Goal: Find specific page/section: Find specific page/section

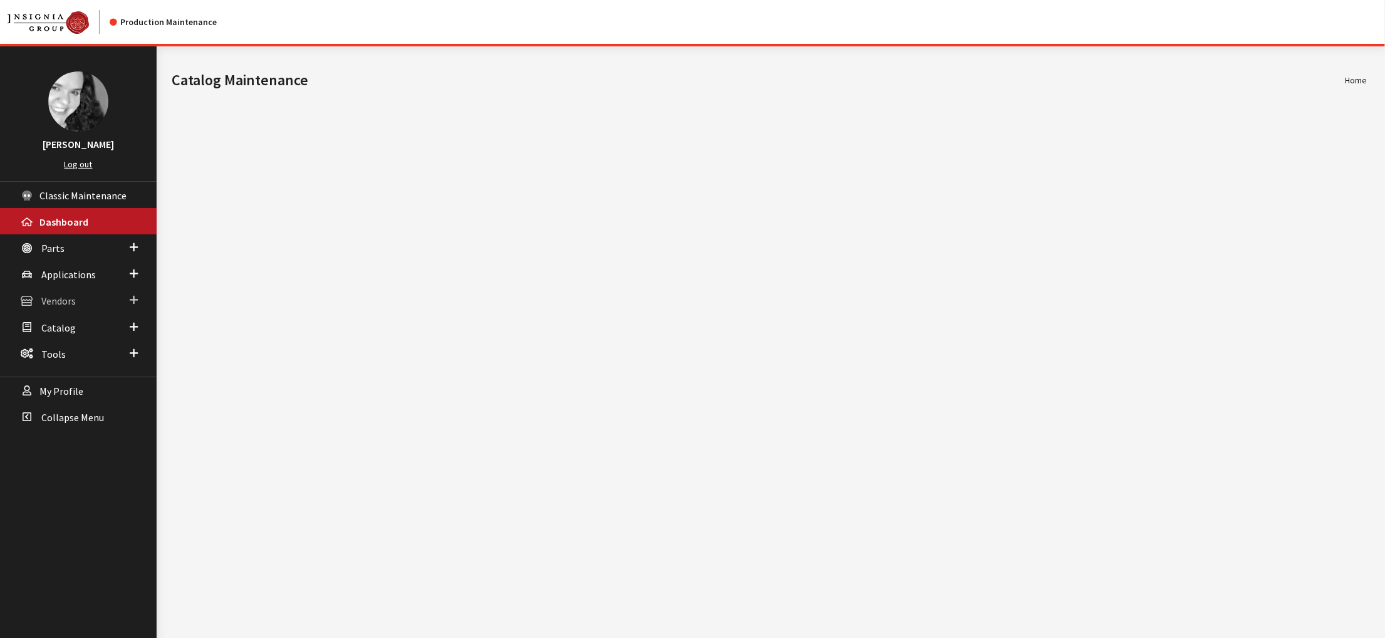
drag, startPoint x: 0, startPoint y: 0, endPoint x: 81, endPoint y: 340, distance: 349.0
click at [76, 308] on span "Vendors" at bounding box center [58, 301] width 34 height 13
click at [78, 337] on link "Dealer Search" at bounding box center [78, 325] width 157 height 23
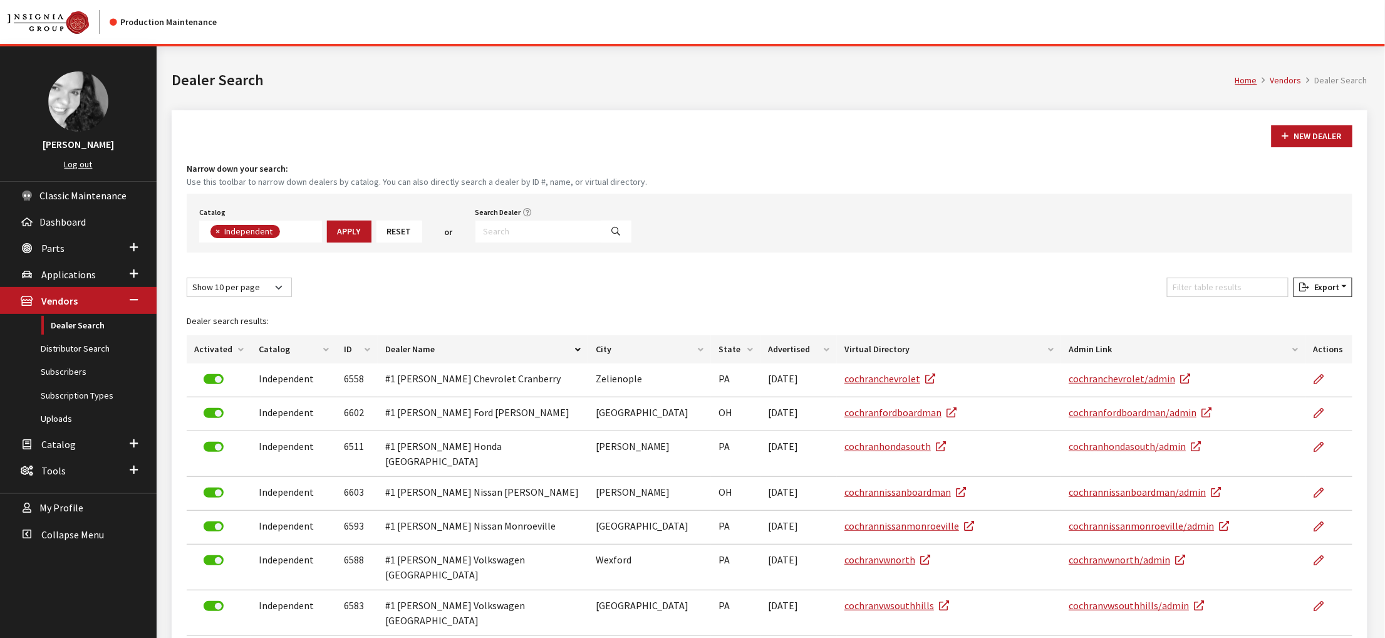
scroll to position [109, 0]
click at [597, 242] on input "Search Dealer" at bounding box center [538, 232] width 127 height 22
type input "4932"
select select
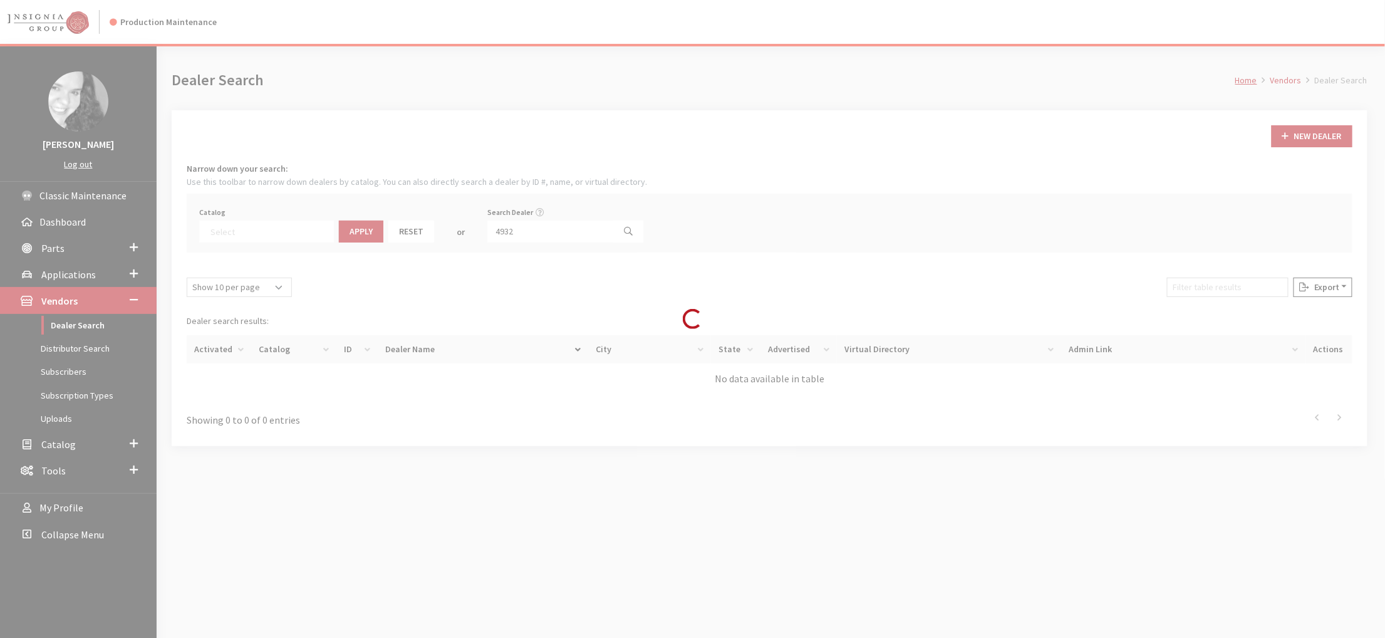
scroll to position [158, 0]
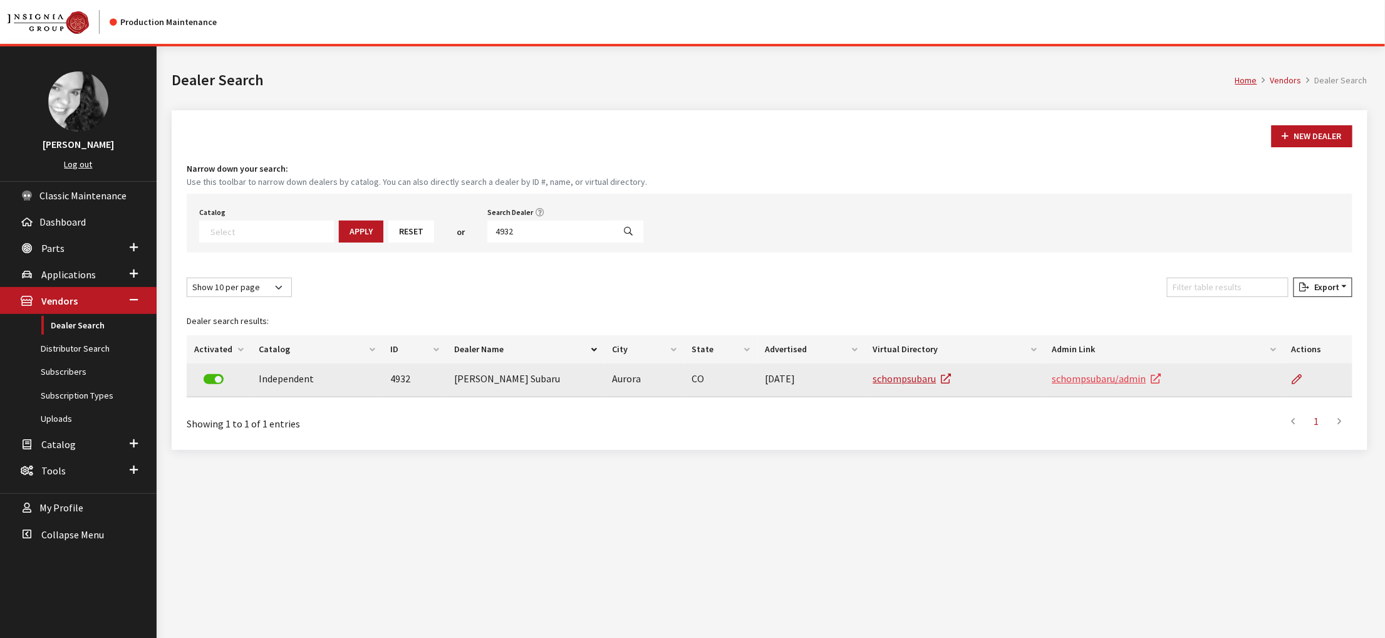
click at [1133, 385] on link "schompsubaru/admin" at bounding box center [1106, 378] width 109 height 13
